Goal: Transaction & Acquisition: Purchase product/service

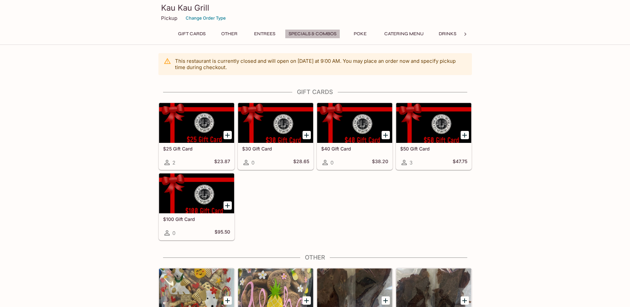
click at [313, 35] on button "Specials & Combos" at bounding box center [312, 33] width 55 height 9
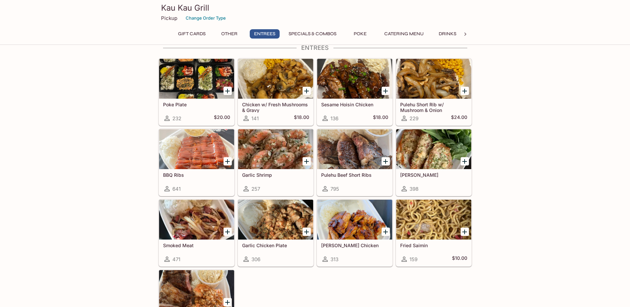
scroll to position [370, 0]
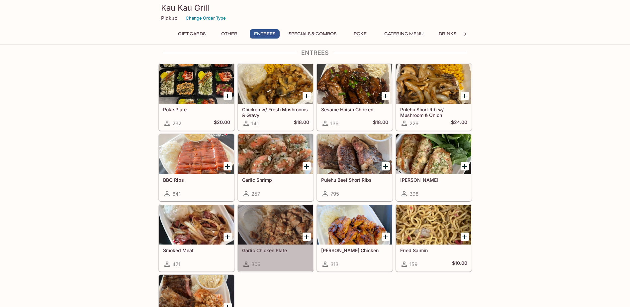
click at [283, 233] on div at bounding box center [275, 225] width 75 height 40
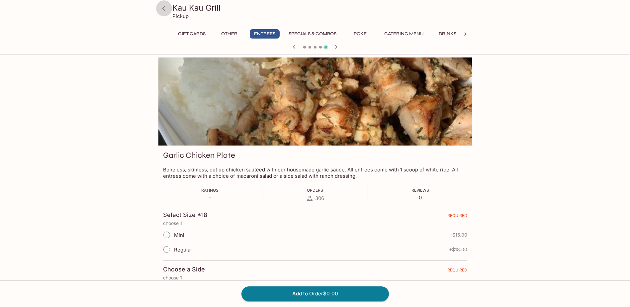
click at [165, 9] on icon at bounding box center [164, 9] width 12 height 12
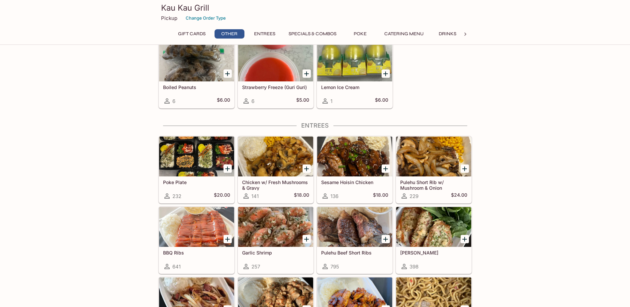
scroll to position [299, 0]
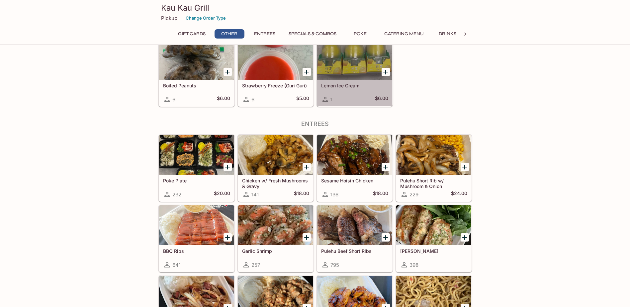
click at [351, 87] on h5 "Lemon Ice Cream" at bounding box center [354, 86] width 67 height 6
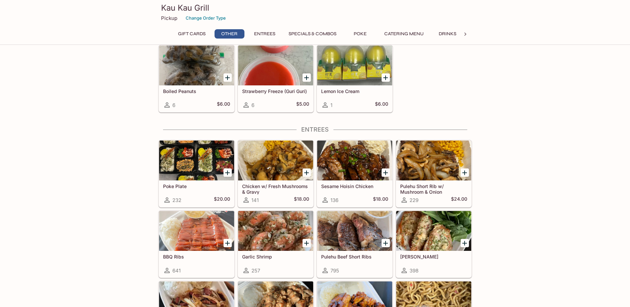
scroll to position [305, 0]
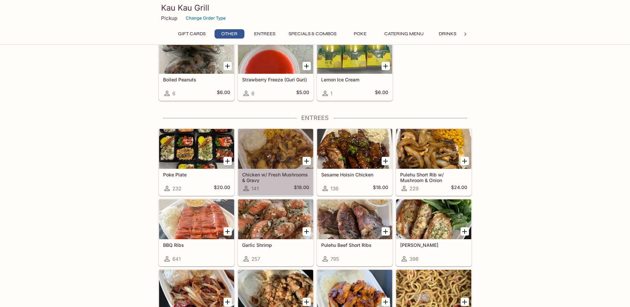
click at [274, 174] on h5 "Chicken w/ Fresh Mushrooms & Gravy" at bounding box center [275, 177] width 67 height 11
